Goal: Information Seeking & Learning: Learn about a topic

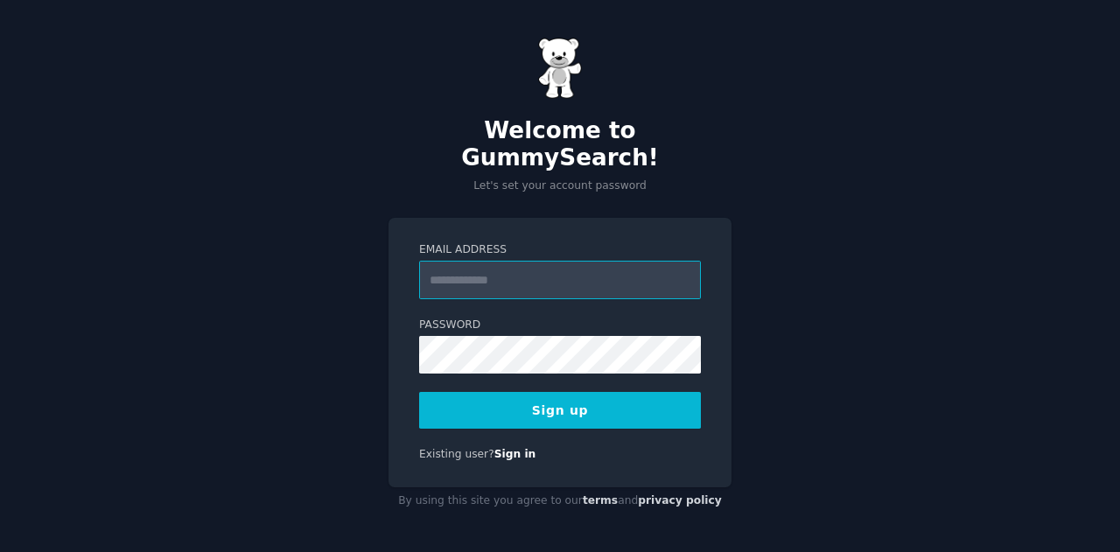
click at [455, 273] on input "Email Address" at bounding box center [560, 280] width 282 height 39
type input "**********"
click at [529, 392] on button "Sign up" at bounding box center [560, 410] width 282 height 37
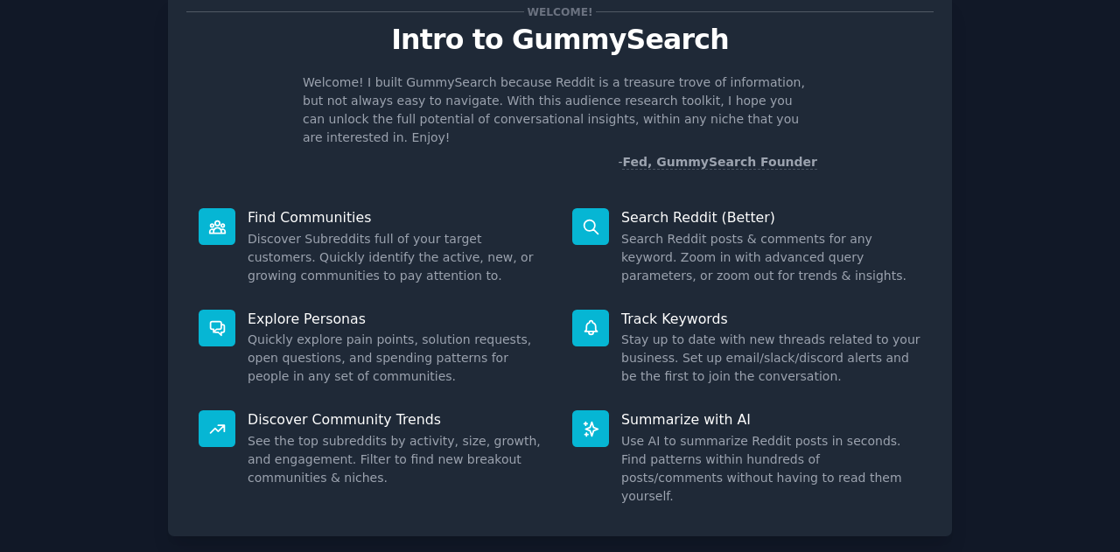
scroll to position [131, 0]
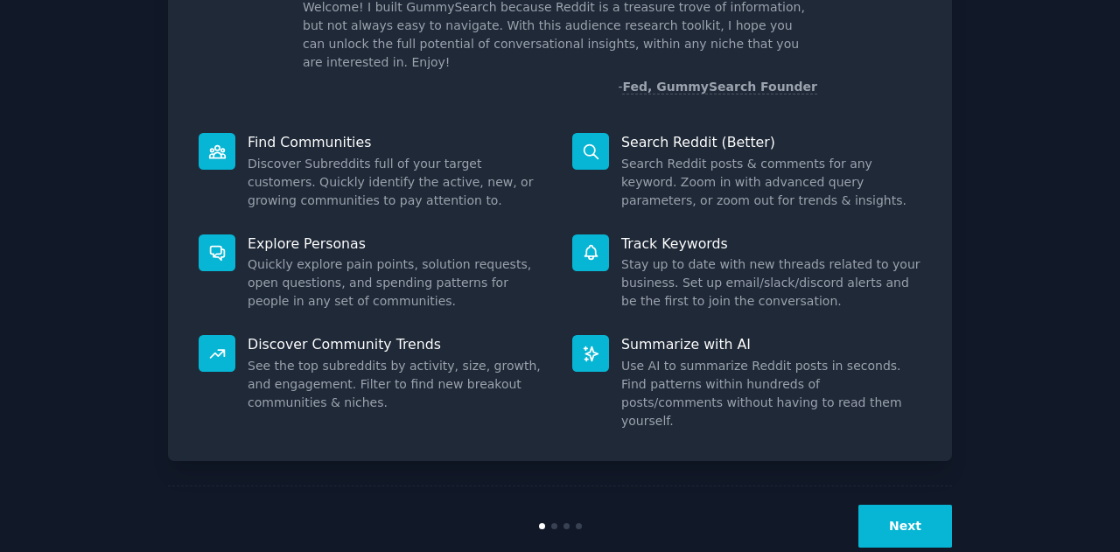
click at [909, 505] on button "Next" at bounding box center [906, 526] width 94 height 43
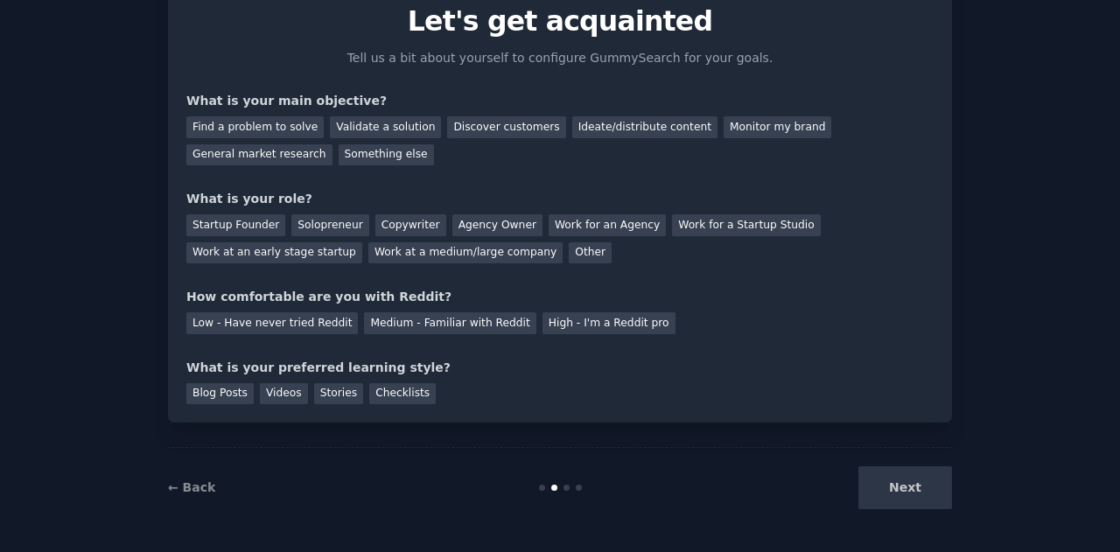
scroll to position [74, 0]
click at [261, 223] on div "Startup Founder" at bounding box center [235, 226] width 99 height 22
click at [333, 145] on div "General market research" at bounding box center [259, 156] width 146 height 22
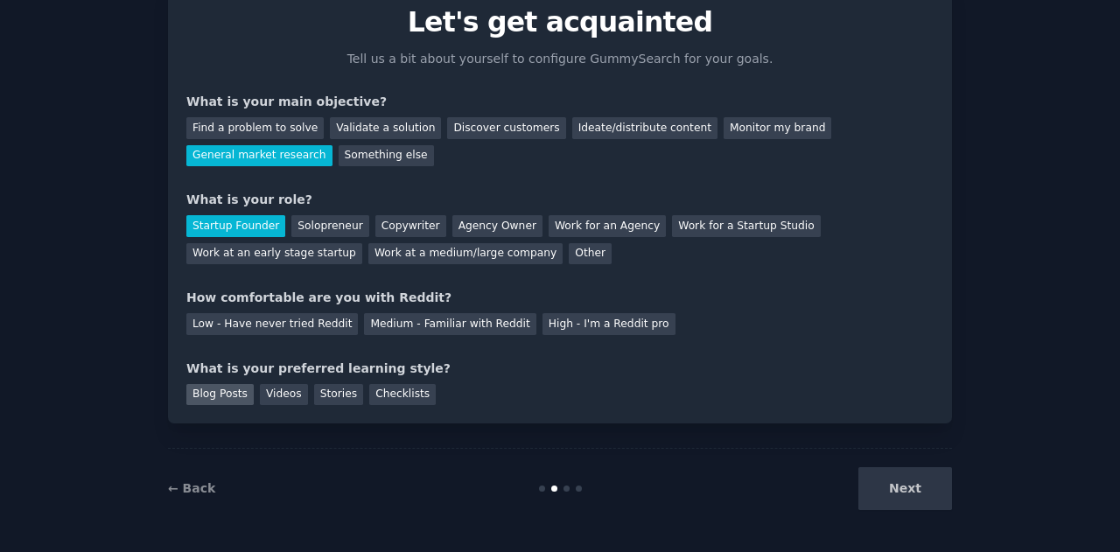
click at [217, 396] on div "Blog Posts" at bounding box center [219, 395] width 67 height 22
click at [369, 396] on div "Checklists" at bounding box center [402, 395] width 67 height 22
click at [917, 489] on div "Next" at bounding box center [821, 488] width 262 height 43
click at [896, 484] on div "Next" at bounding box center [821, 488] width 262 height 43
click at [387, 326] on div "Medium - Familiar with Reddit" at bounding box center [450, 324] width 172 height 22
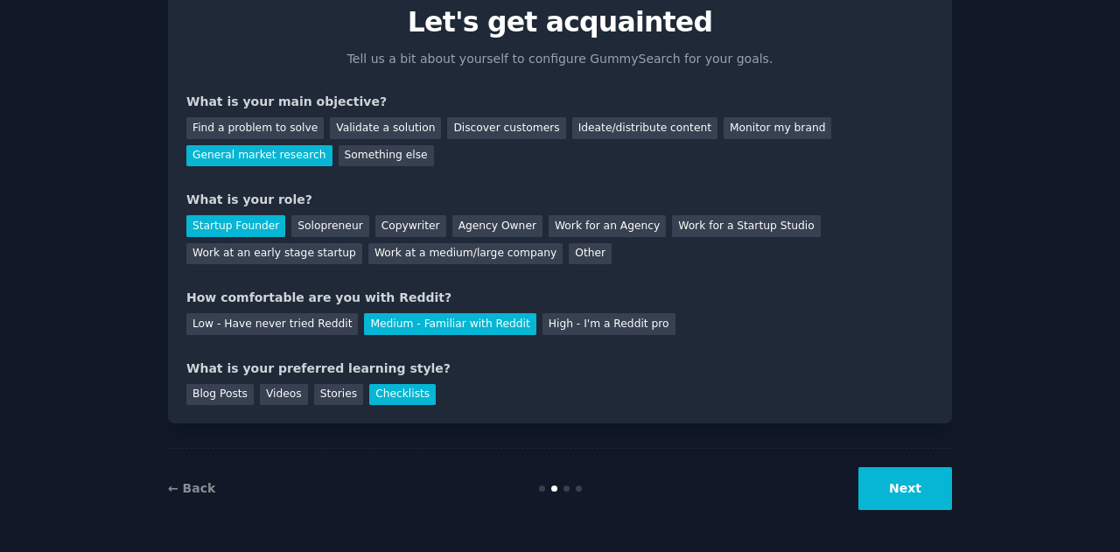
click at [896, 500] on button "Next" at bounding box center [906, 488] width 94 height 43
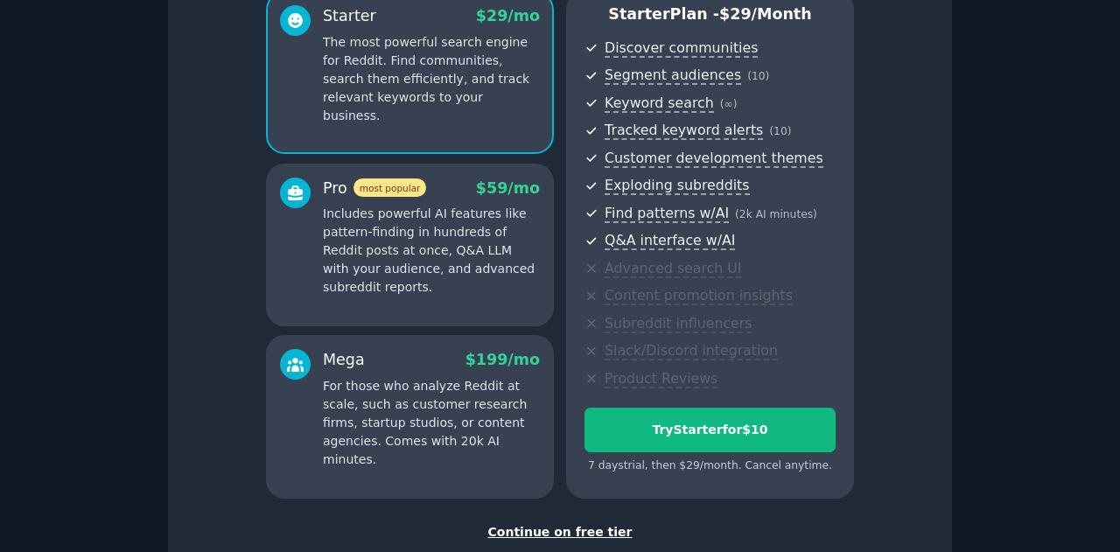
scroll to position [277, 0]
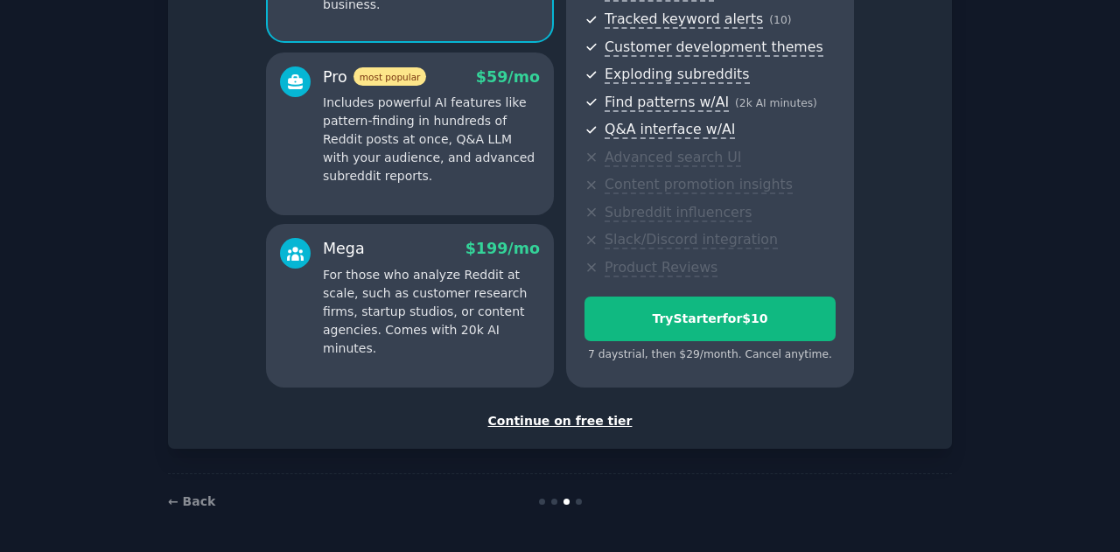
click at [551, 418] on div "Continue on free tier" at bounding box center [559, 421] width 747 height 18
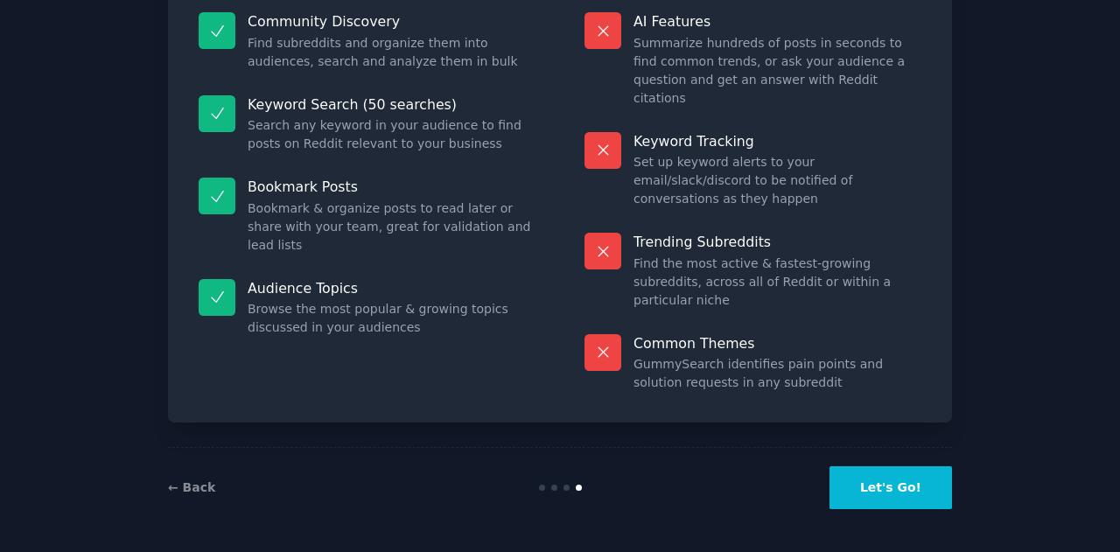
scroll to position [129, 0]
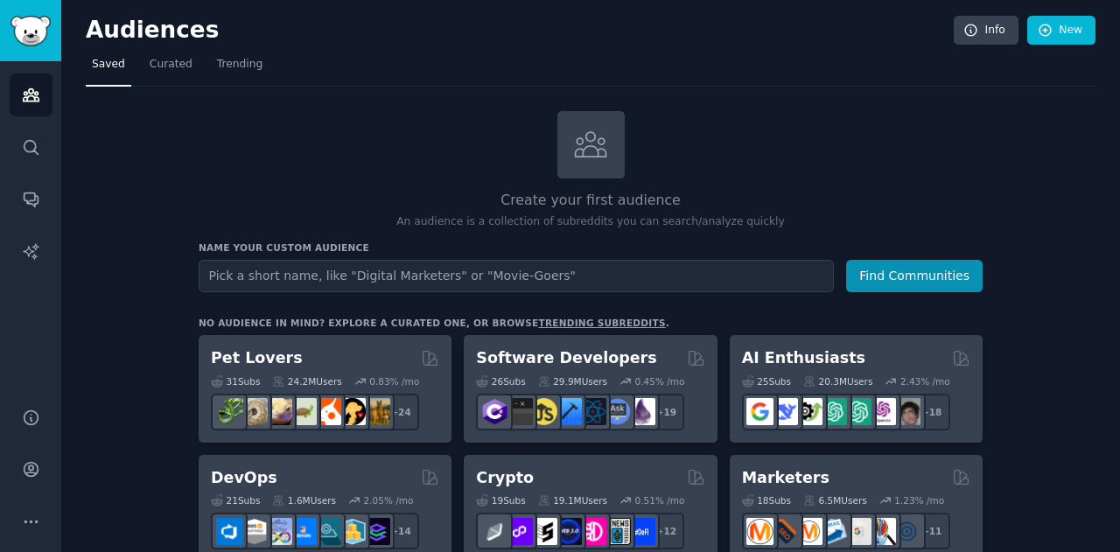
click at [540, 270] on input "text" at bounding box center [516, 276] width 635 height 32
click at [917, 272] on button "Find Communities" at bounding box center [914, 276] width 137 height 32
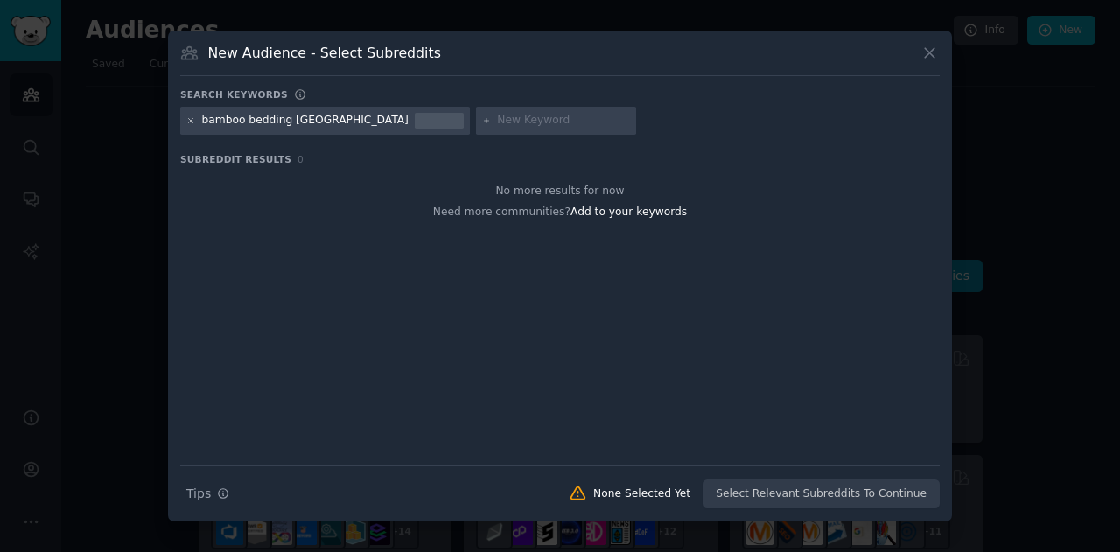
click at [187, 119] on icon at bounding box center [191, 121] width 10 height 10
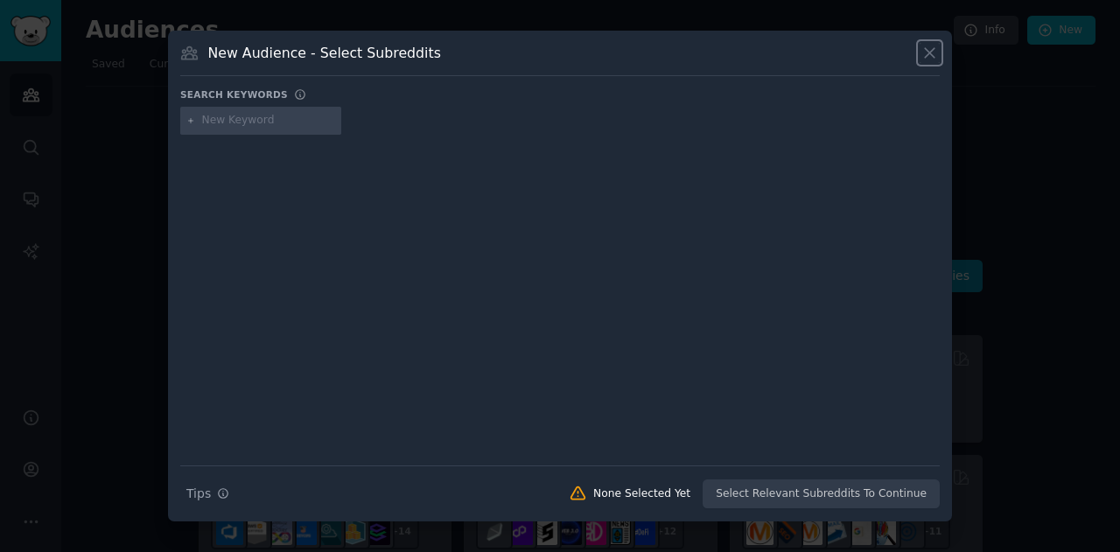
click at [926, 54] on icon at bounding box center [930, 53] width 18 height 18
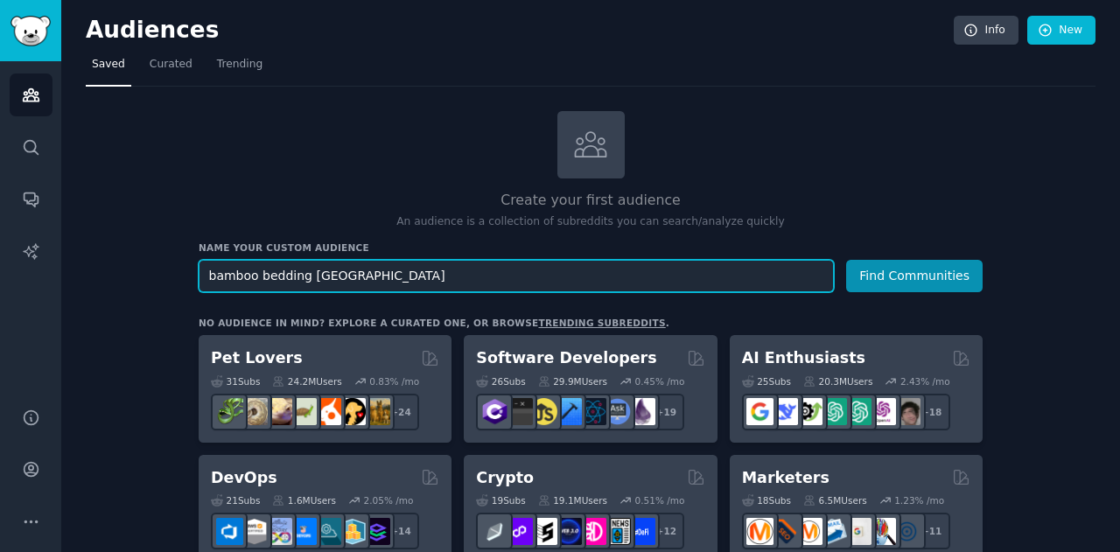
click at [571, 283] on input "bamboo bedding [GEOGRAPHIC_DATA]" at bounding box center [516, 276] width 635 height 32
click at [335, 274] on input "bamboo bedding [GEOGRAPHIC_DATA]" at bounding box center [516, 276] width 635 height 32
type input "sleep"
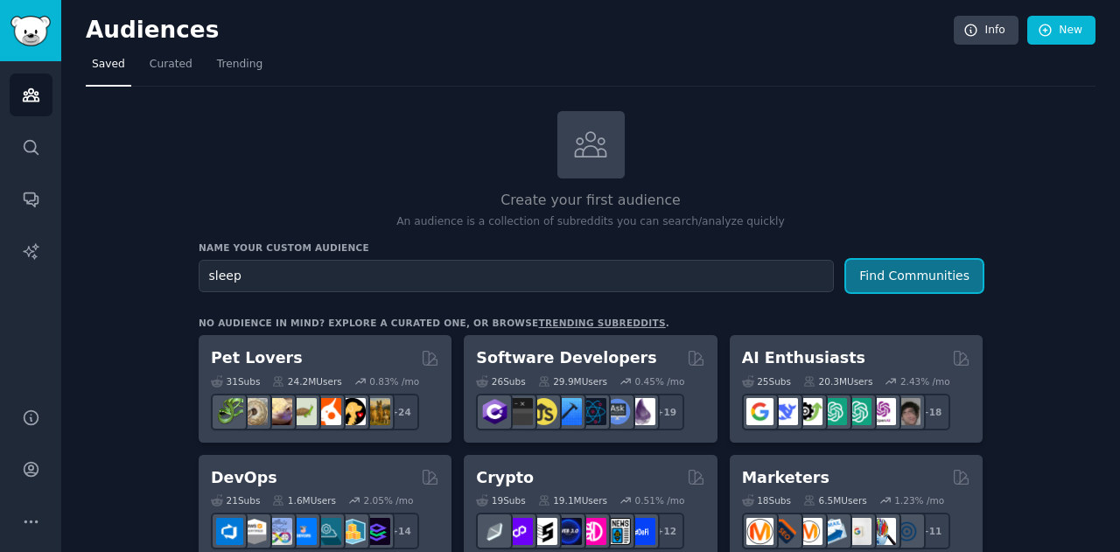
click at [935, 269] on button "Find Communities" at bounding box center [914, 276] width 137 height 32
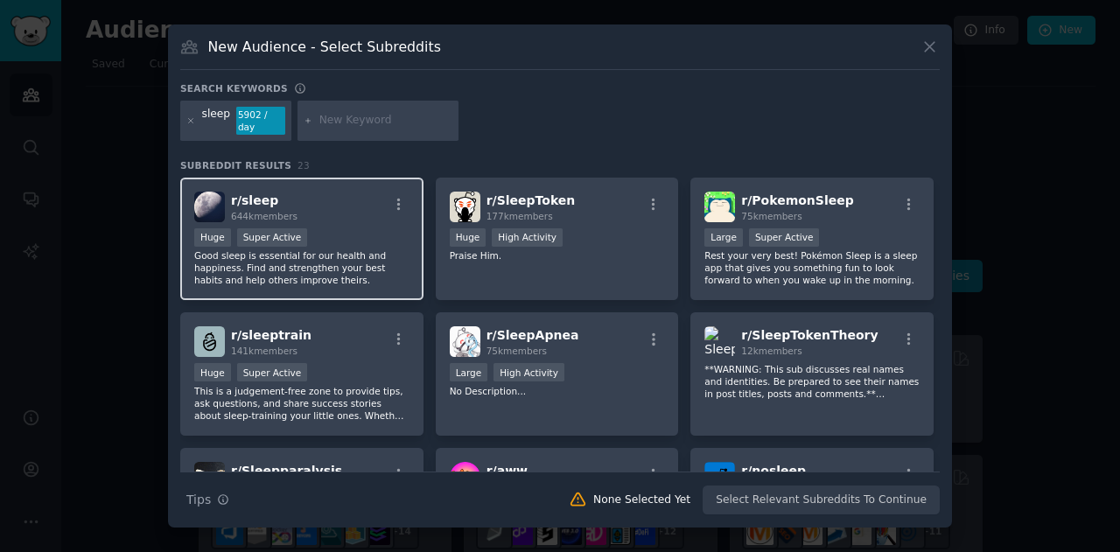
click at [339, 232] on div "Huge Super Active" at bounding box center [301, 239] width 215 height 22
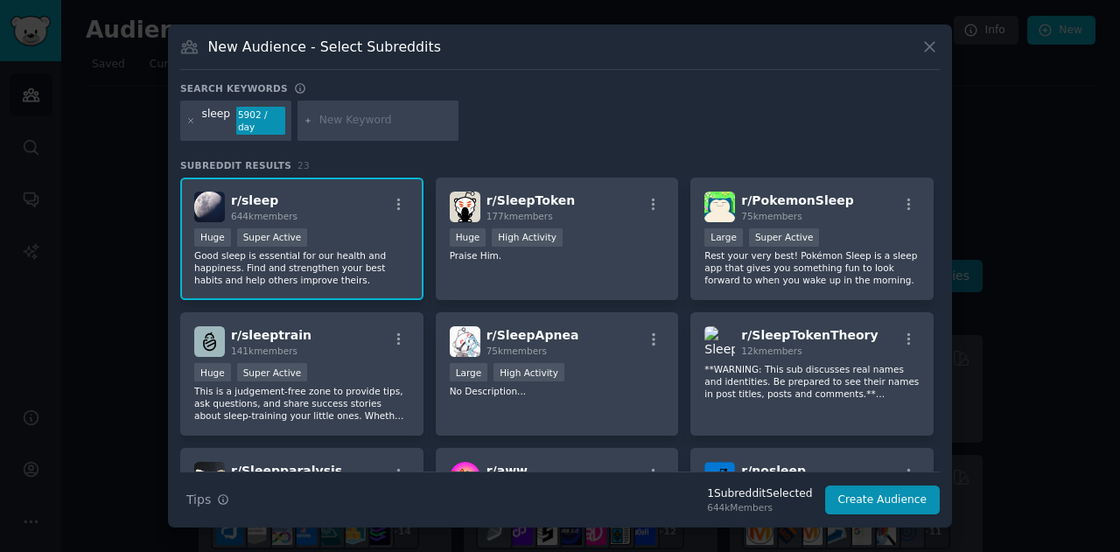
click at [352, 257] on p "Good sleep is essential for our health and happiness. Find and strengthen your …" at bounding box center [301, 267] width 215 height 37
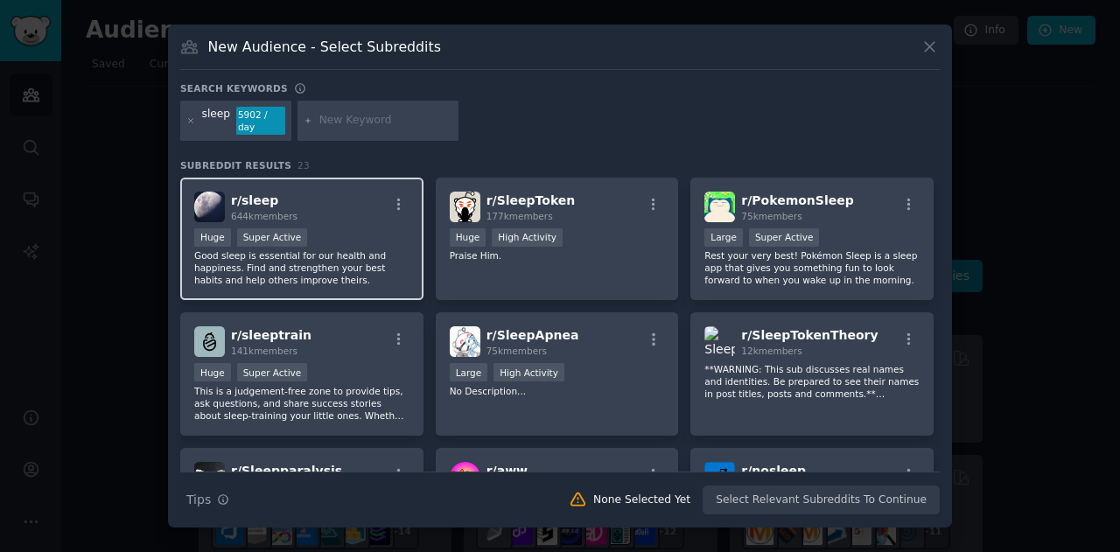
click at [341, 277] on p "Good sleep is essential for our health and happiness. Find and strengthen your …" at bounding box center [301, 267] width 215 height 37
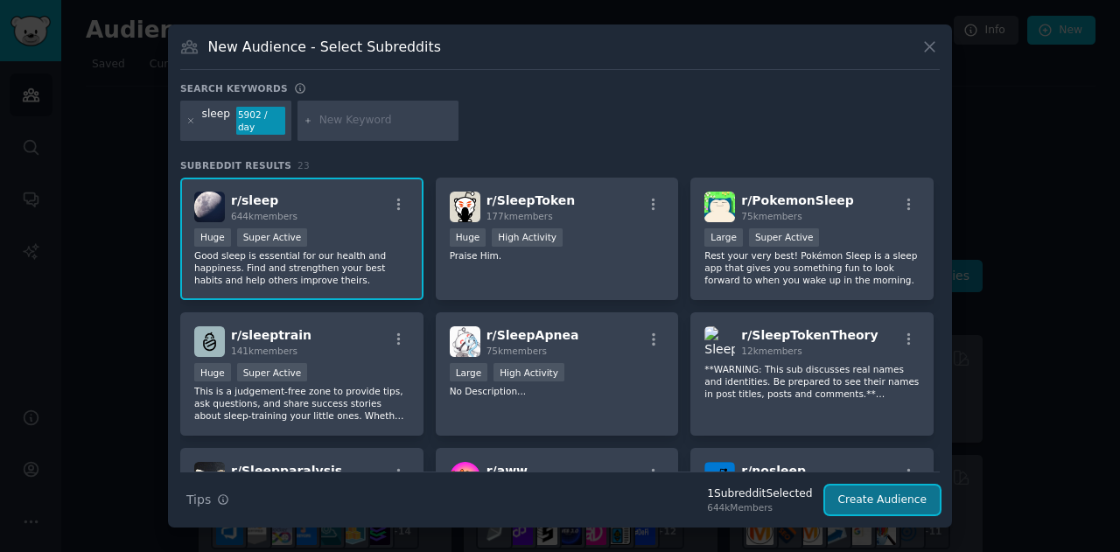
click at [880, 490] on button "Create Audience" at bounding box center [883, 501] width 116 height 30
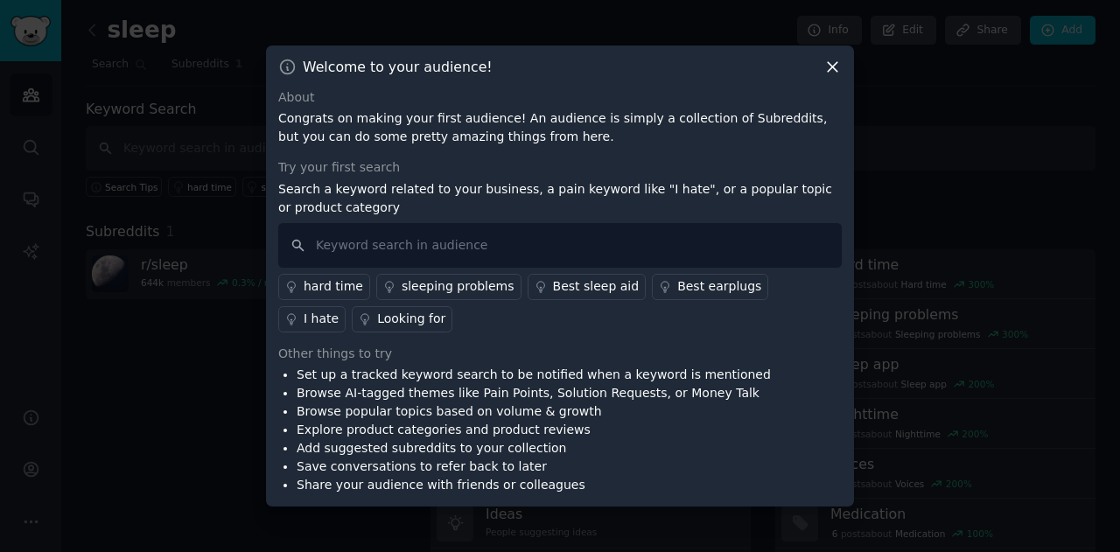
click at [458, 290] on div "sleeping problems" at bounding box center [458, 286] width 113 height 18
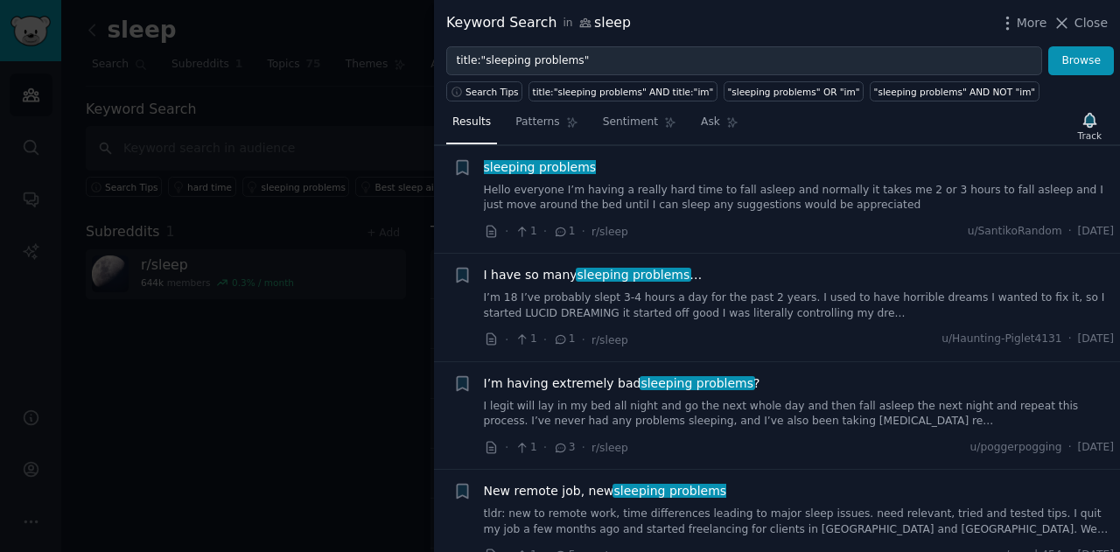
scroll to position [1745, 0]
